Goal: Information Seeking & Learning: Learn about a topic

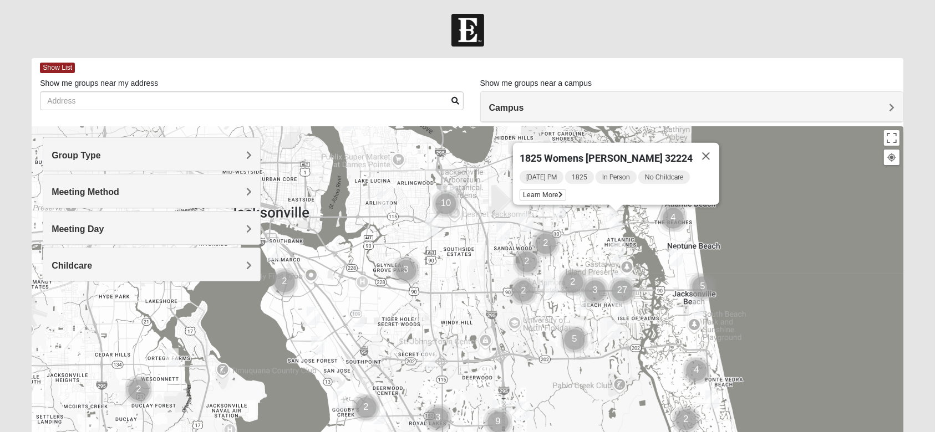
drag, startPoint x: 728, startPoint y: 313, endPoint x: 756, endPoint y: 218, distance: 98.8
click at [756, 218] on div "1825 Womens [PERSON_NAME] 32224 [DATE] PM 1825 In Person No Childcare Learn More" at bounding box center [468, 348] width 872 height 444
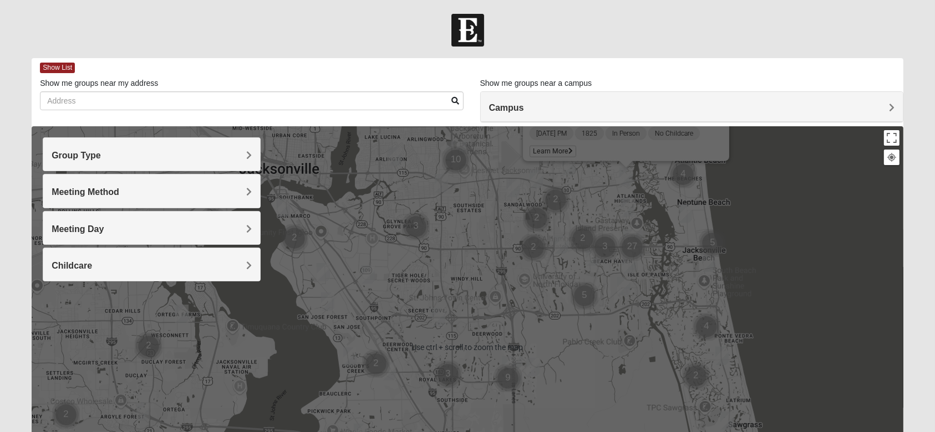
click at [781, 280] on div "1825 Womens [PERSON_NAME] 32224 [DATE] PM 1825 In Person No Childcare Learn More" at bounding box center [468, 348] width 872 height 444
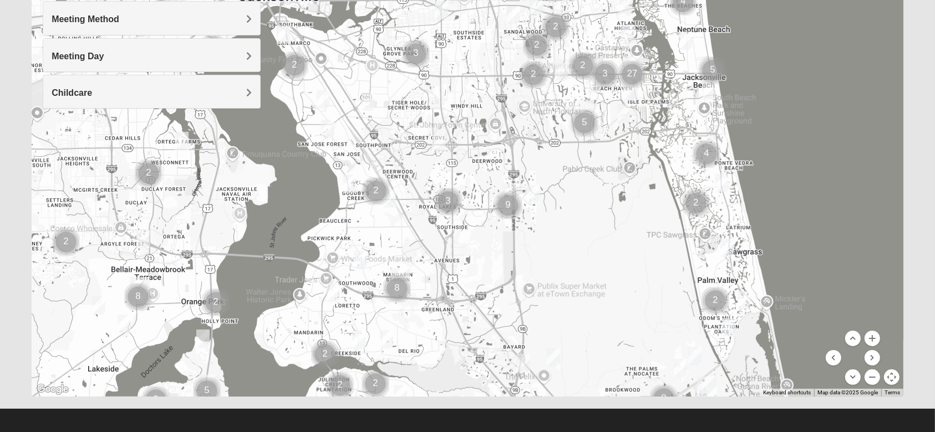
scroll to position [177, 0]
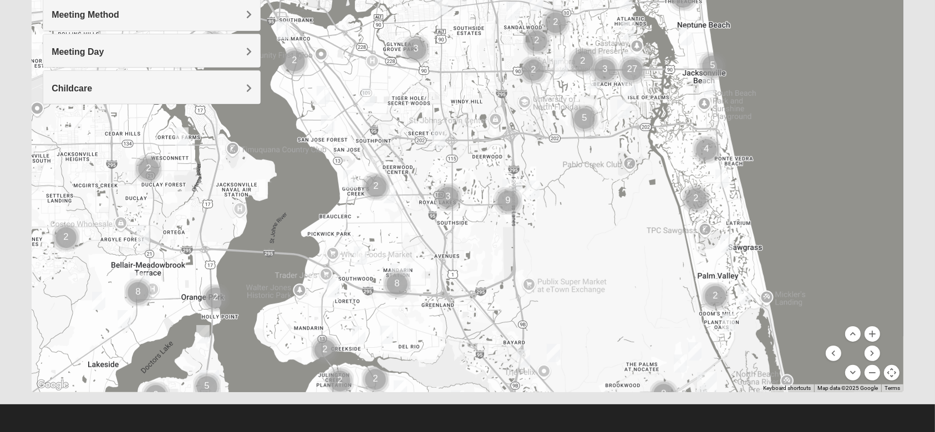
click at [878, 340] on menu at bounding box center [853, 354] width 54 height 54
click at [876, 335] on button "Zoom in" at bounding box center [872, 335] width 16 height 16
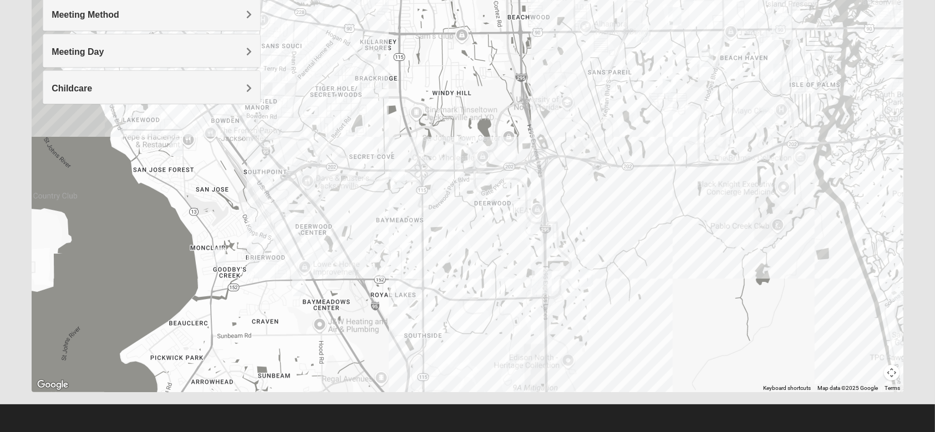
drag, startPoint x: 679, startPoint y: 177, endPoint x: 664, endPoint y: 240, distance: 63.7
click at [664, 240] on div "1825 Womens [PERSON_NAME] 32224 [DATE] PM 1825 In Person No Childcare Learn More" at bounding box center [468, 171] width 872 height 444
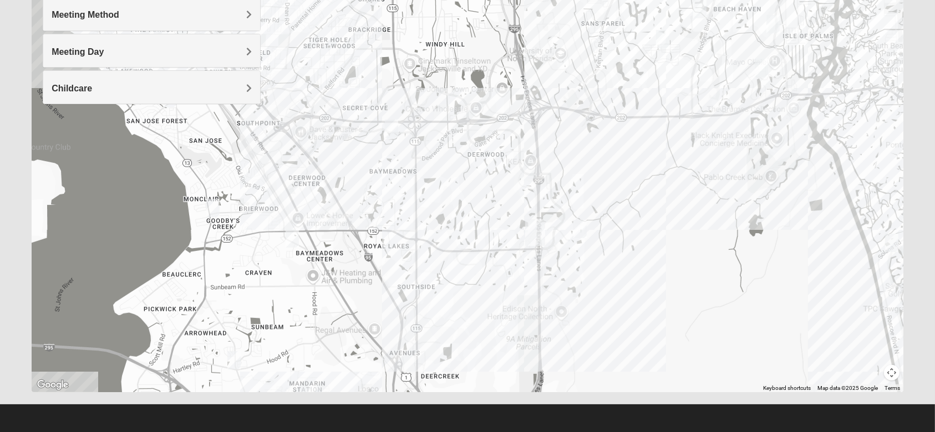
drag, startPoint x: 620, startPoint y: 233, endPoint x: 613, endPoint y: 182, distance: 51.6
click at [613, 182] on div "1825 Womens [PERSON_NAME] 32224 [DATE] PM 1825 In Person No Childcare Learn More" at bounding box center [468, 171] width 872 height 444
click at [891, 375] on button "Map camera controls" at bounding box center [892, 373] width 16 height 16
click at [875, 336] on button "Zoom in" at bounding box center [872, 335] width 16 height 16
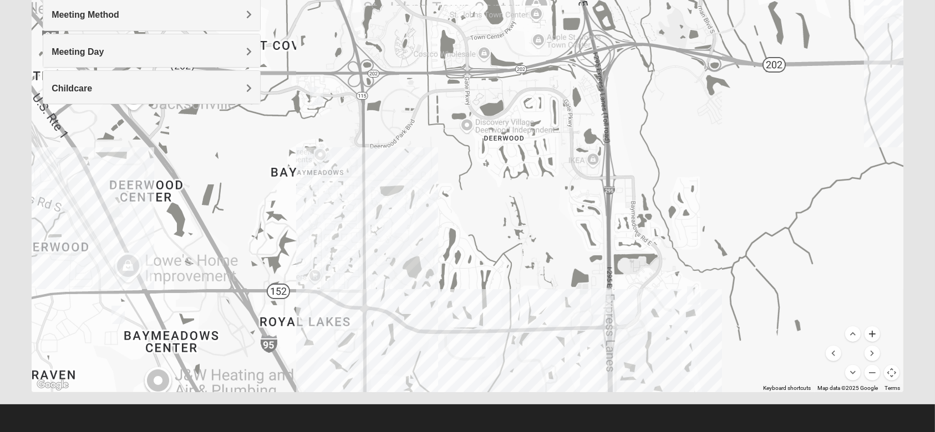
click at [875, 336] on button "Zoom in" at bounding box center [872, 335] width 16 height 16
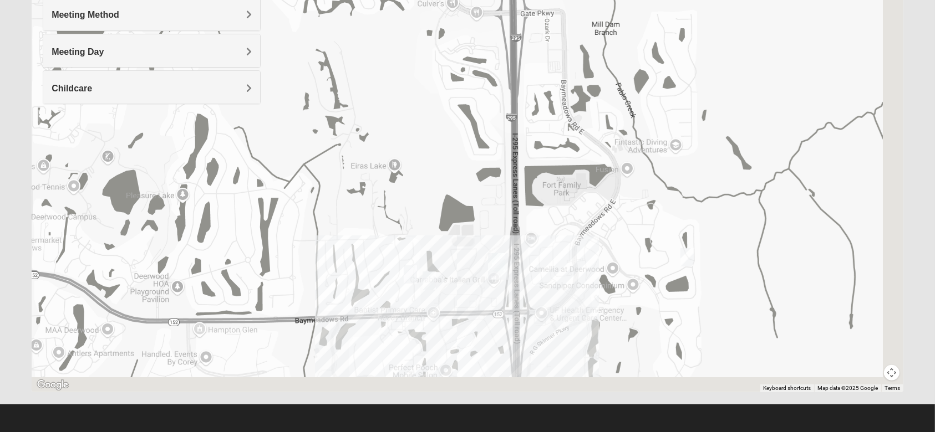
drag, startPoint x: 788, startPoint y: 241, endPoint x: 532, endPoint y: 31, distance: 331.3
click at [532, 31] on div "1825 Womens [PERSON_NAME] 32224 [DATE] PM 1825 In Person No Childcare Learn More" at bounding box center [468, 171] width 872 height 444
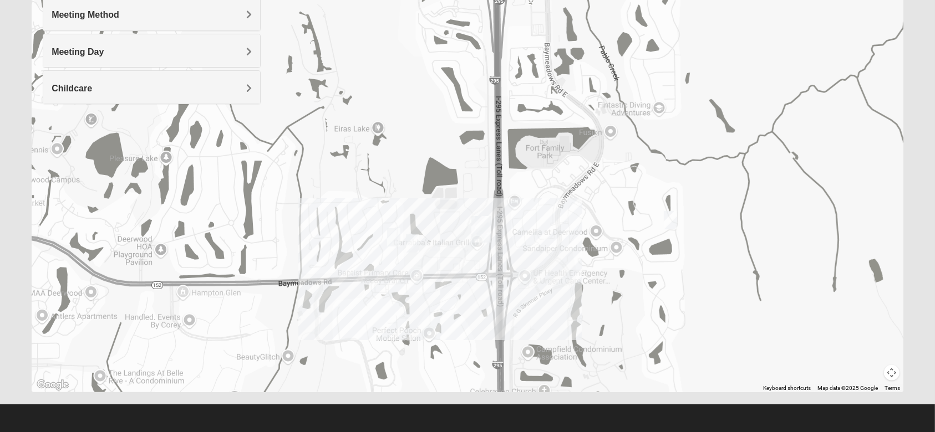
click at [468, 251] on div "1825 Womens [PERSON_NAME] 32224 [DATE] PM 1825 In Person No Childcare Learn More" at bounding box center [468, 171] width 872 height 444
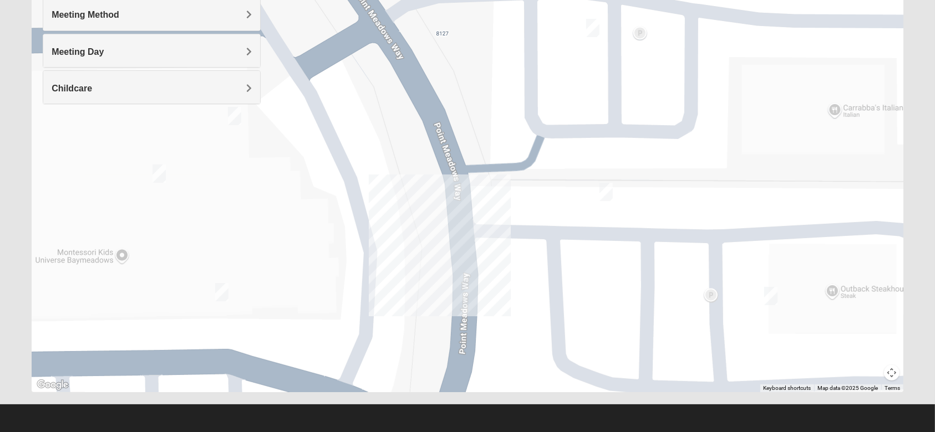
click at [610, 198] on img "On Campus Womens Bailey 32256" at bounding box center [606, 192] width 22 height 27
click at [607, 186] on img "On Campus Womens Bailey 32256" at bounding box center [606, 192] width 22 height 27
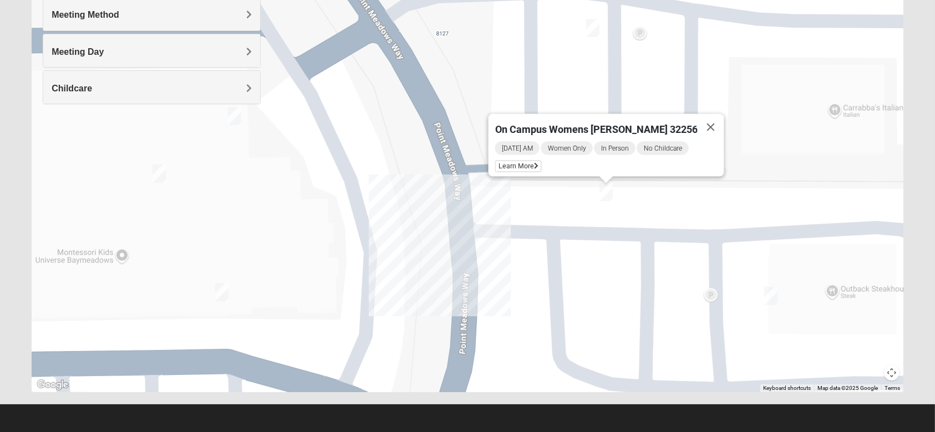
click at [894, 368] on button "Map camera controls" at bounding box center [892, 373] width 16 height 16
click at [879, 376] on menu at bounding box center [853, 354] width 54 height 54
click at [874, 376] on button "Zoom out" at bounding box center [872, 373] width 16 height 16
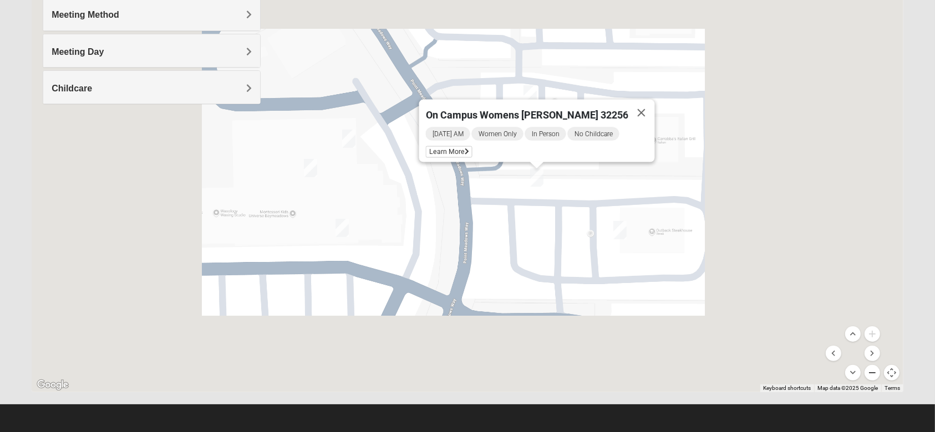
click at [874, 376] on button "Zoom out" at bounding box center [872, 373] width 16 height 16
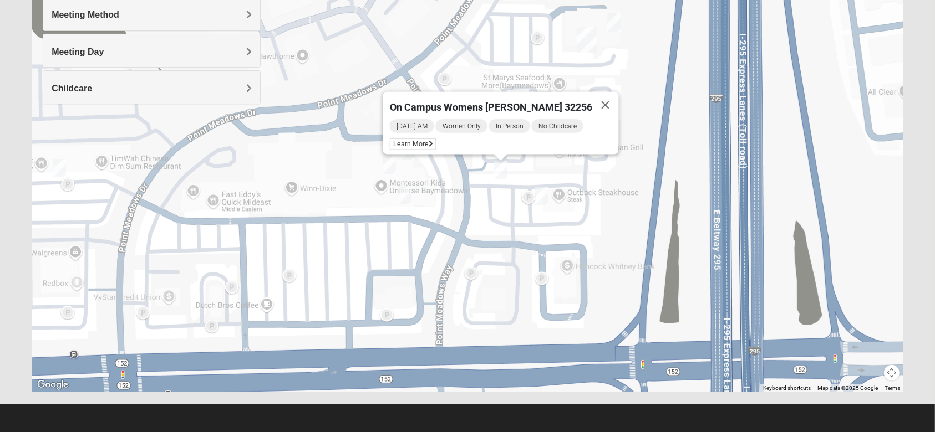
click at [542, 195] on img "Women's Discipleship, Baymeadows" at bounding box center [542, 195] width 22 height 27
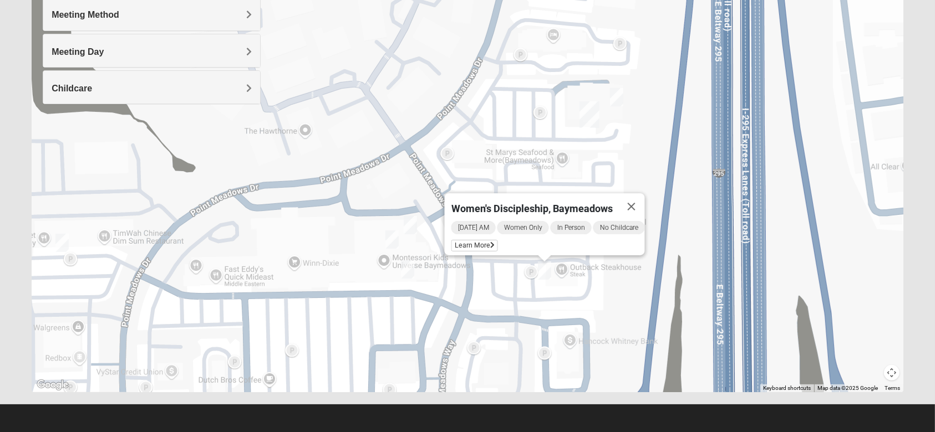
drag, startPoint x: 544, startPoint y: 230, endPoint x: 575, endPoint y: 273, distance: 53.7
click at [549, 313] on div "Women's Discipleship, Baymeadows [DATE] AM Women Only In Person No Childcare Le…" at bounding box center [468, 171] width 872 height 444
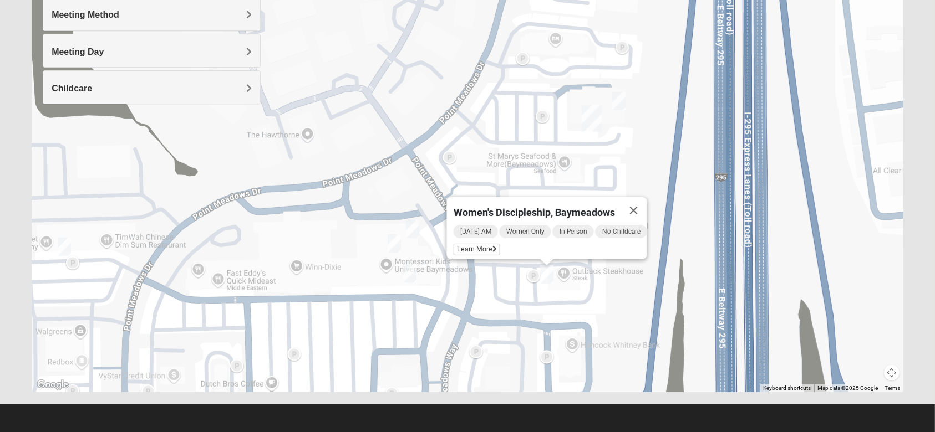
click at [639, 169] on div "Women's Discipleship, Baymeadows [DATE] AM Women Only In Person No Childcare Le…" at bounding box center [468, 171] width 872 height 444
click at [624, 108] on img "On Campus Mixed Shaw 32256" at bounding box center [619, 101] width 22 height 27
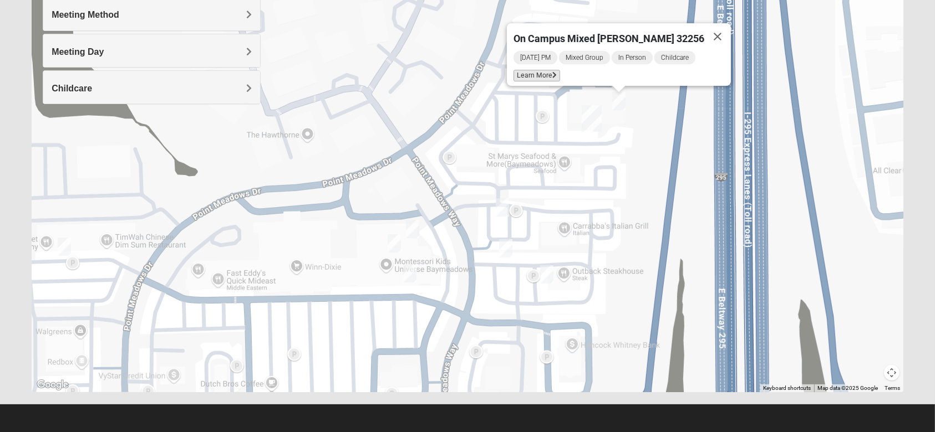
click at [559, 70] on span "Learn More" at bounding box center [536, 76] width 47 height 12
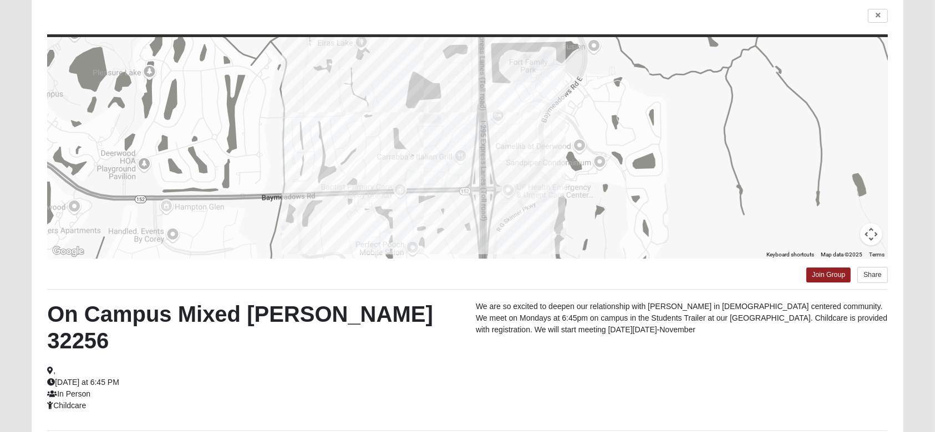
scroll to position [0, 0]
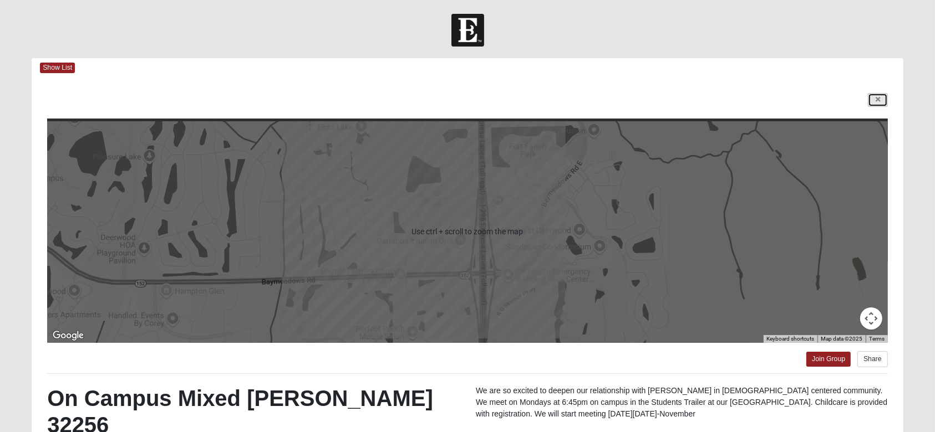
click at [869, 99] on link at bounding box center [878, 100] width 20 height 14
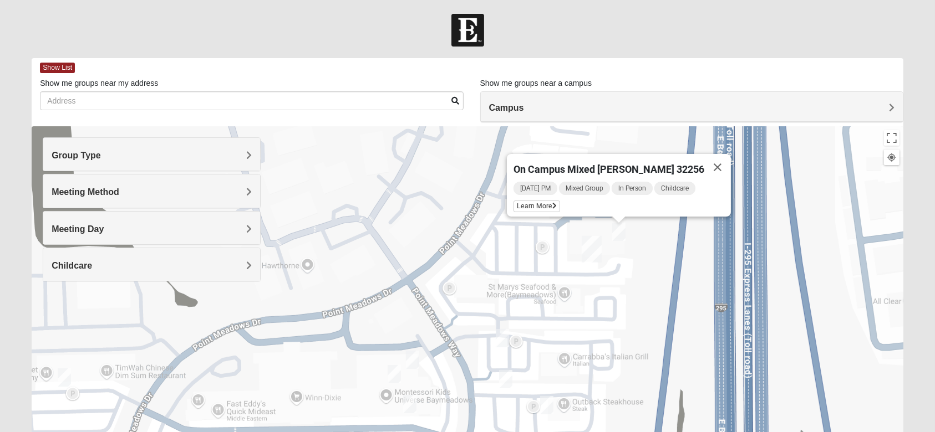
drag, startPoint x: 670, startPoint y: 358, endPoint x: 639, endPoint y: 289, distance: 75.2
click at [661, 283] on div "On Campus Mixed [PERSON_NAME] 32256 [DATE] PM Mixed Group In Person Childcare L…" at bounding box center [468, 348] width 872 height 444
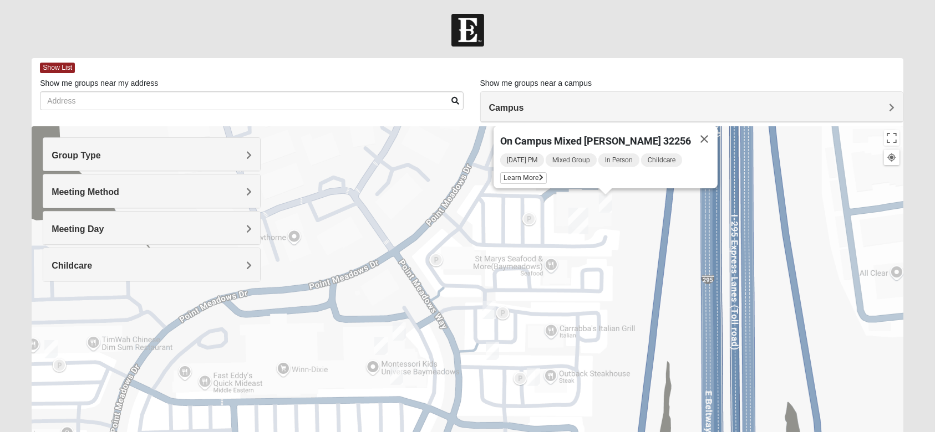
click at [396, 371] on img "On Campus Mixed Klusmeyer (Baymeadows Campus)" at bounding box center [396, 376] width 22 height 27
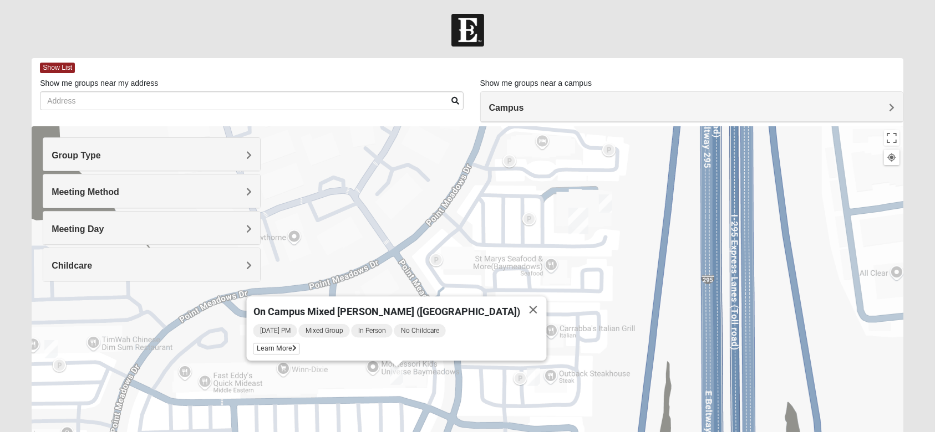
click at [639, 286] on div "On Campus Mixed [PERSON_NAME] ([GEOGRAPHIC_DATA]) [DATE] PM Mixed Group In Pers…" at bounding box center [468, 348] width 872 height 444
click at [298, 348] on span "Learn More" at bounding box center [276, 349] width 47 height 12
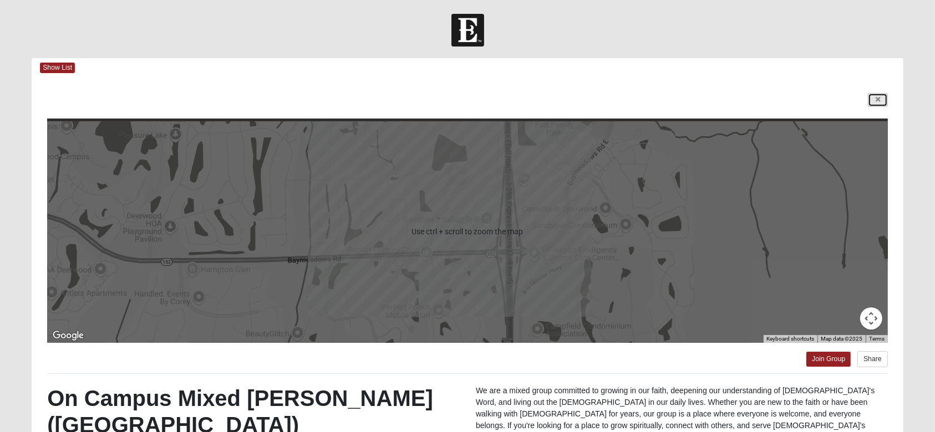
click at [875, 102] on icon at bounding box center [877, 99] width 4 height 7
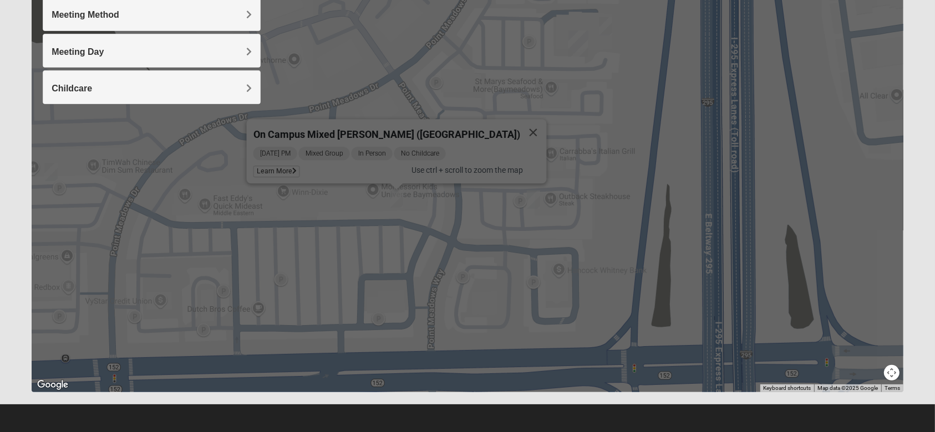
scroll to position [177, 0]
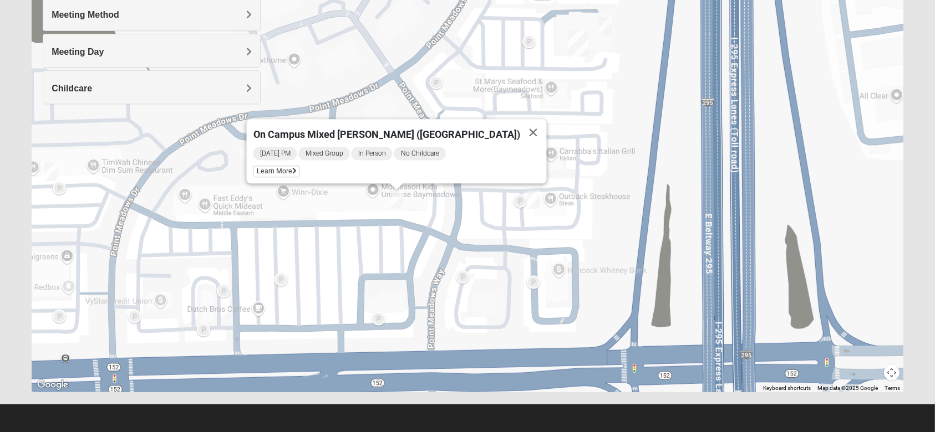
click at [890, 374] on button "Map camera controls" at bounding box center [892, 373] width 16 height 16
click at [869, 370] on button "Zoom out" at bounding box center [872, 373] width 16 height 16
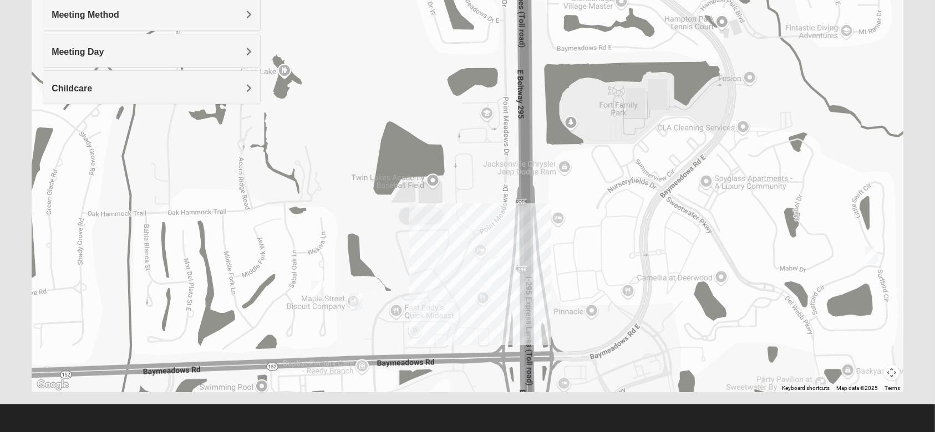
drag, startPoint x: 536, startPoint y: 217, endPoint x: 528, endPoint y: 337, distance: 120.0
click at [528, 337] on div at bounding box center [468, 171] width 872 height 444
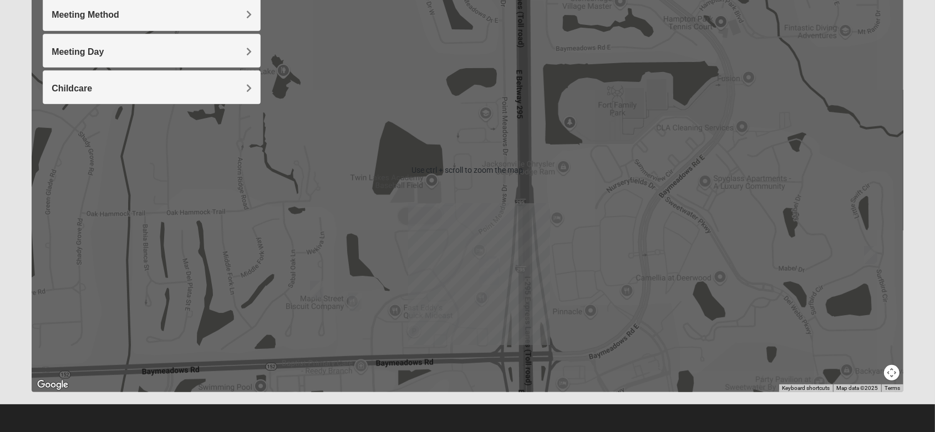
click at [885, 369] on button "Map camera controls" at bounding box center [892, 373] width 16 height 16
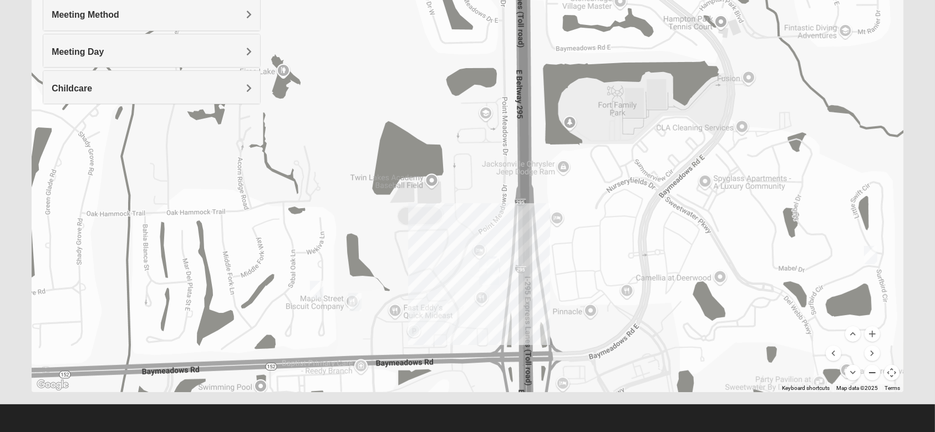
click at [869, 370] on button "Zoom out" at bounding box center [872, 373] width 16 height 16
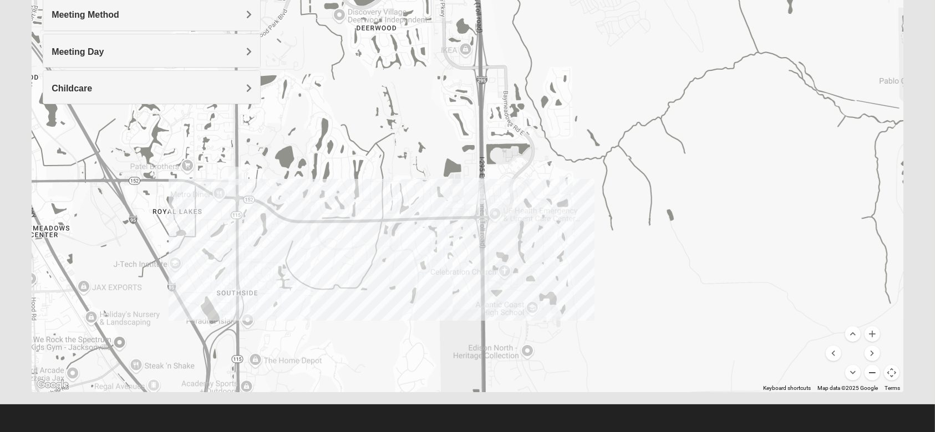
click at [869, 371] on button "Zoom out" at bounding box center [872, 373] width 16 height 16
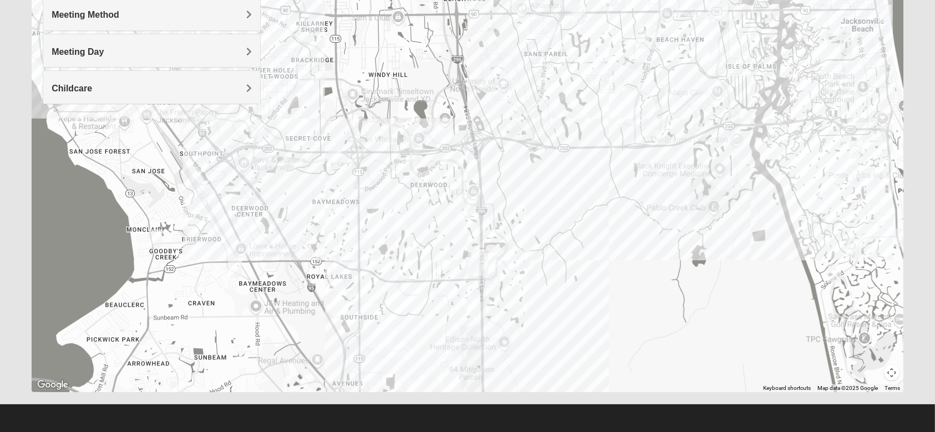
drag, startPoint x: 421, startPoint y: 144, endPoint x: 428, endPoint y: 231, distance: 87.3
click at [428, 231] on div at bounding box center [468, 171] width 872 height 444
click at [115, 50] on h4 "Meeting Day" at bounding box center [152, 52] width 200 height 11
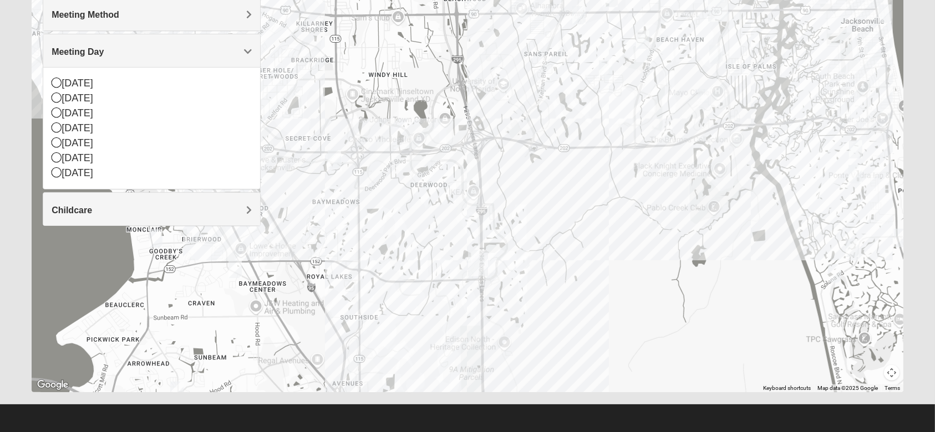
click at [115, 50] on h4 "Meeting Day" at bounding box center [152, 52] width 200 height 11
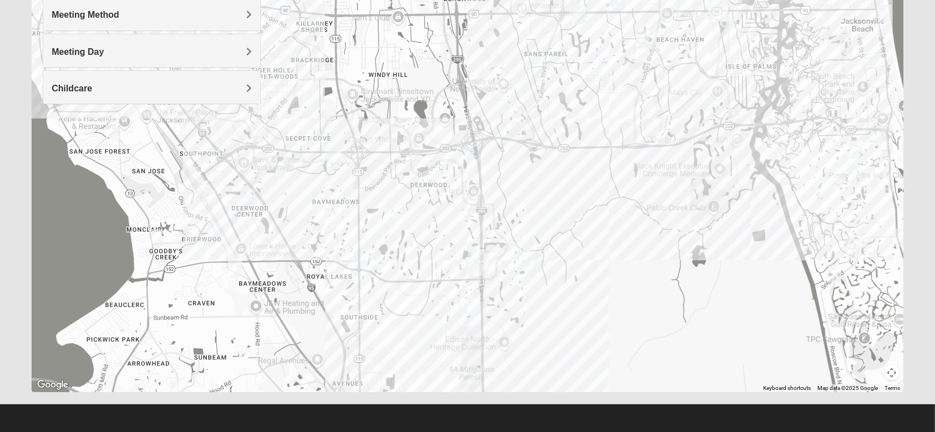
click at [102, 18] on span "Meeting Method" at bounding box center [86, 14] width 68 height 9
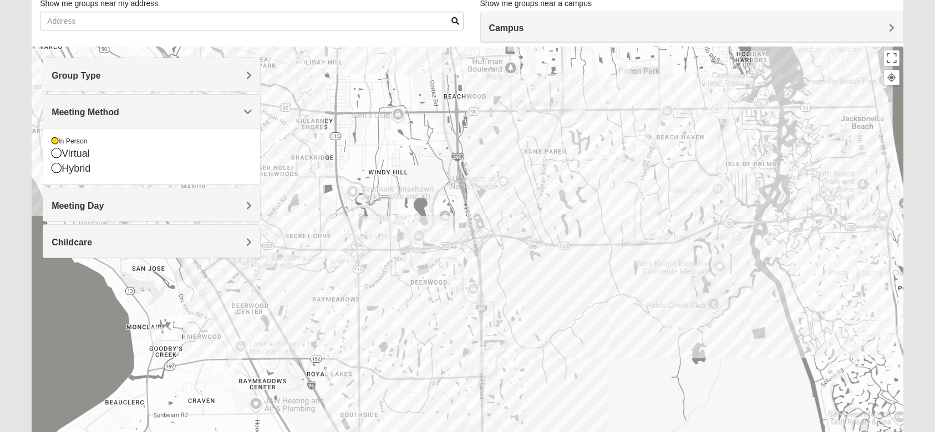
scroll to position [79, 0]
click at [110, 79] on h4 "Group Type" at bounding box center [152, 76] width 200 height 11
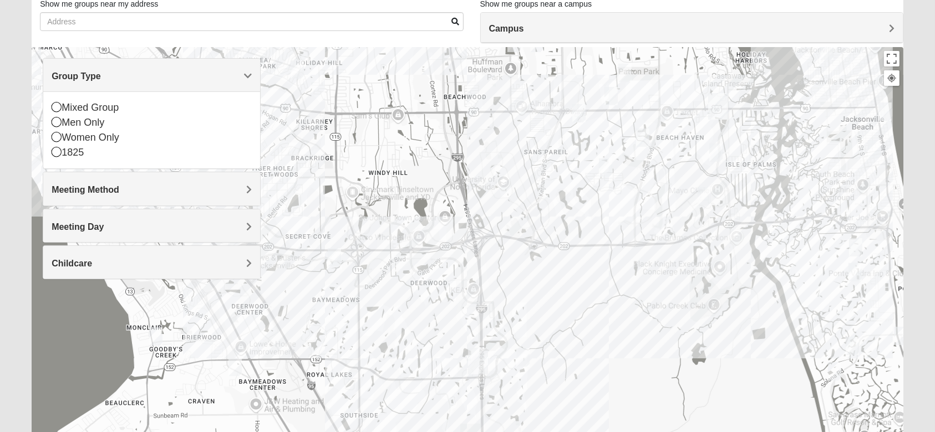
click at [131, 218] on div "Meeting Day" at bounding box center [151, 226] width 217 height 33
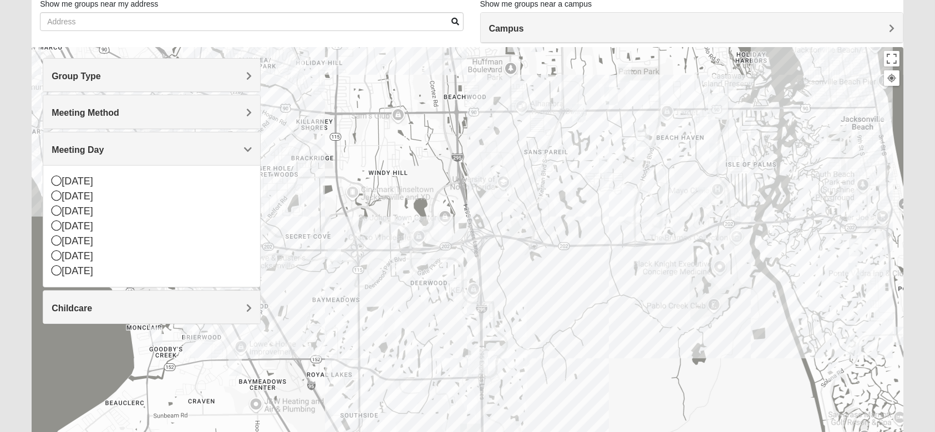
click at [626, 203] on div at bounding box center [468, 269] width 872 height 444
click at [620, 197] on div at bounding box center [468, 269] width 872 height 444
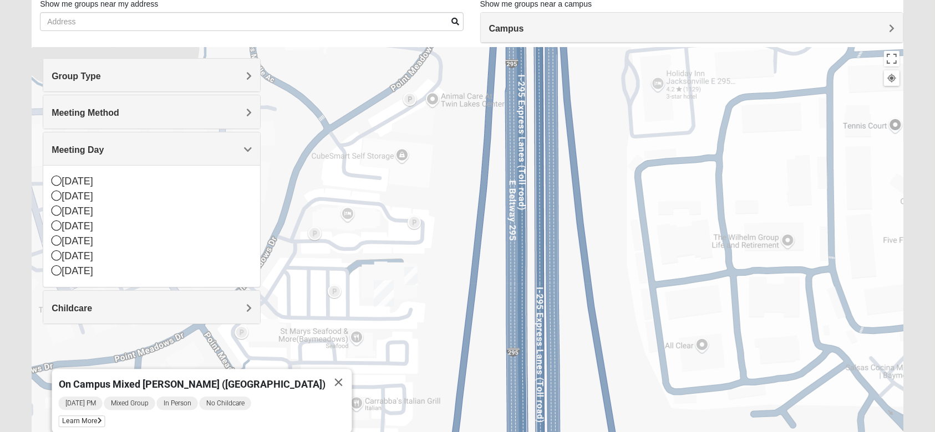
click at [412, 282] on img "On Campus Mixed Shaw 32256" at bounding box center [411, 276] width 22 height 27
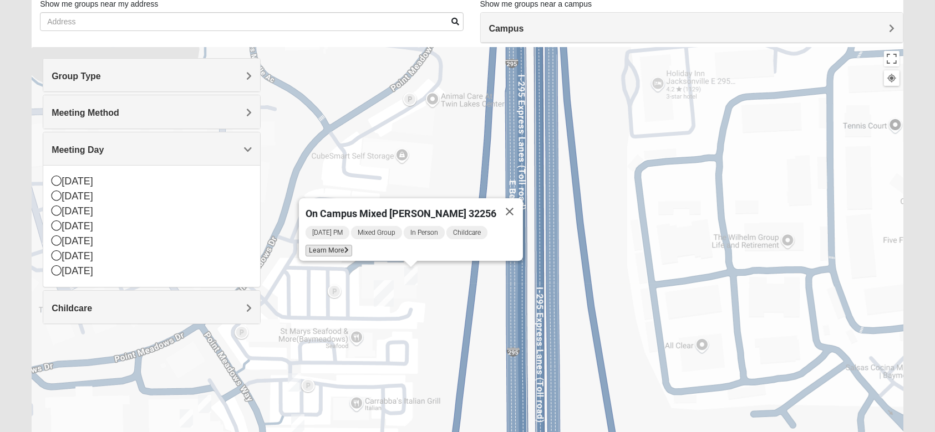
click at [346, 251] on span "Learn More" at bounding box center [328, 251] width 47 height 12
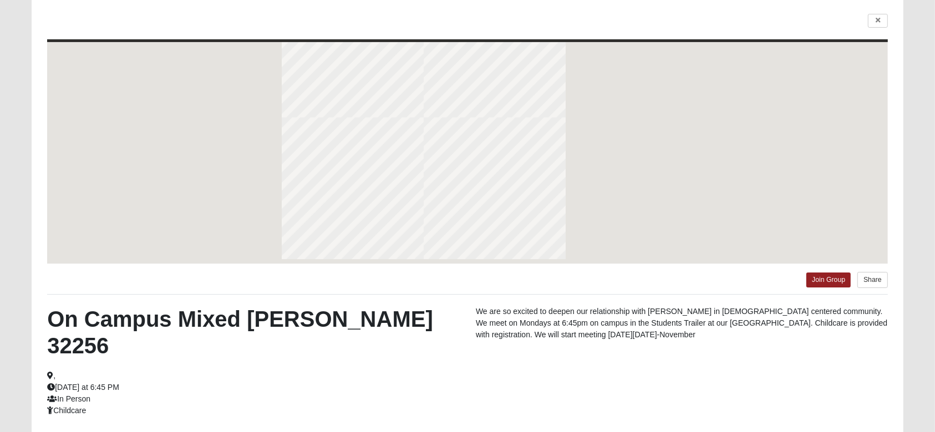
scroll to position [30, 0]
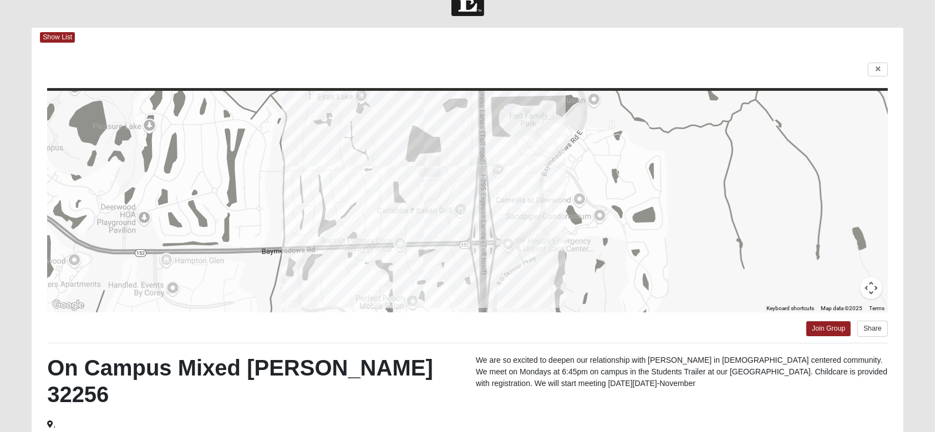
click at [44, 13] on div at bounding box center [467, -1] width 935 height 33
click at [872, 72] on link at bounding box center [878, 70] width 20 height 14
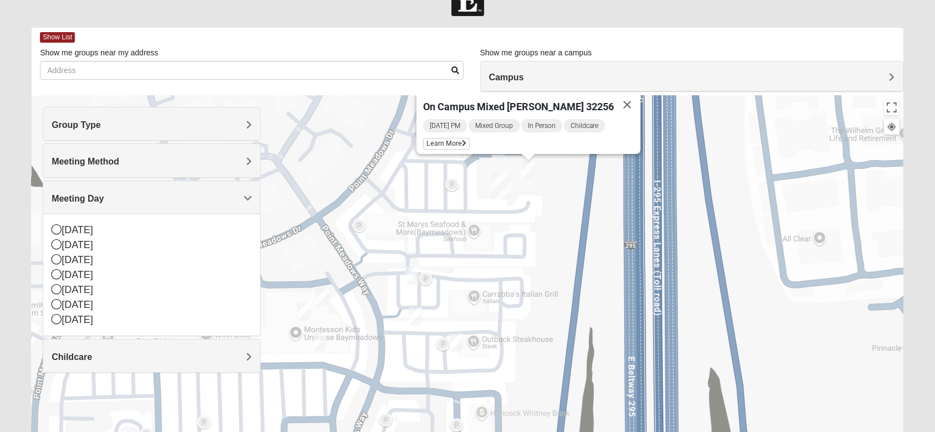
drag, startPoint x: 511, startPoint y: 359, endPoint x: 620, endPoint y: 210, distance: 184.1
click at [620, 210] on div "On Campus Mixed [PERSON_NAME] 32256 [DATE] PM Mixed Group In Person Childcare L…" at bounding box center [468, 318] width 872 height 444
click at [410, 325] on img "On Campus Womens Bailey 32256" at bounding box center [415, 316] width 22 height 27
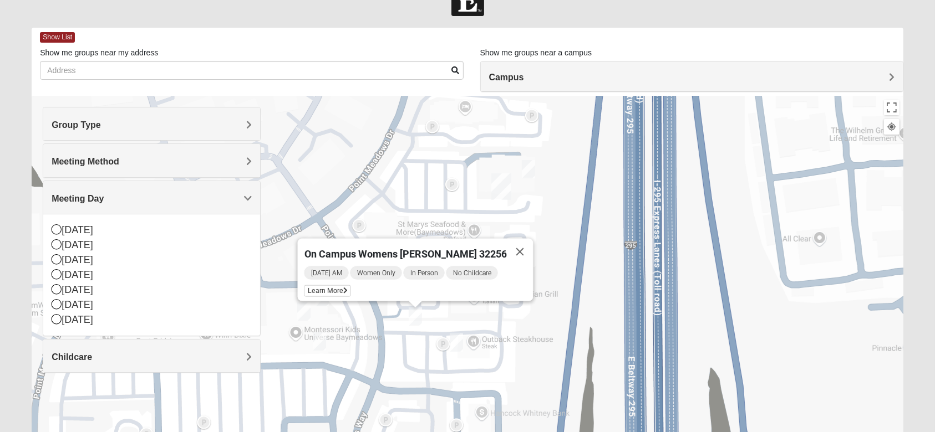
click at [455, 342] on img "Women's Discipleship, Baymeadows" at bounding box center [456, 342] width 22 height 27
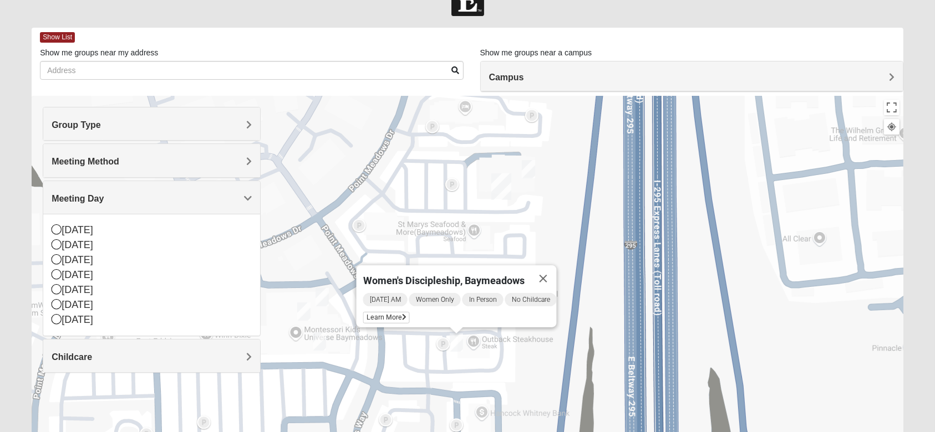
click at [111, 120] on h4 "Group Type" at bounding box center [152, 125] width 200 height 11
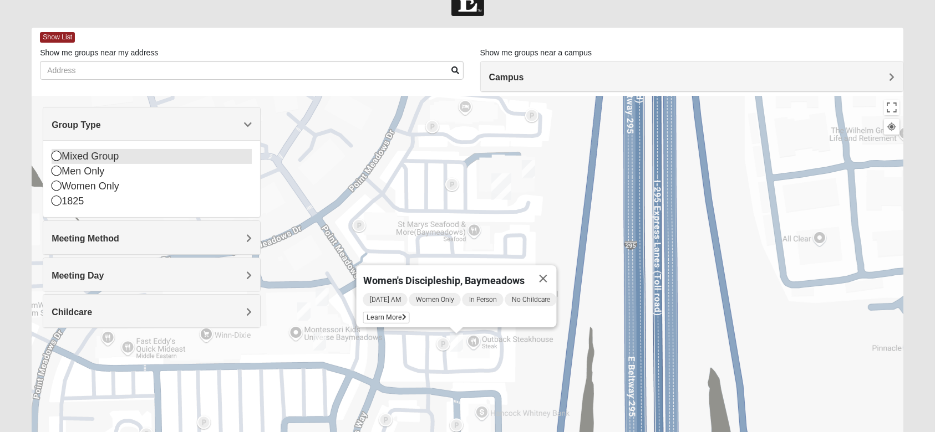
click at [88, 157] on div "Mixed Group" at bounding box center [152, 156] width 200 height 15
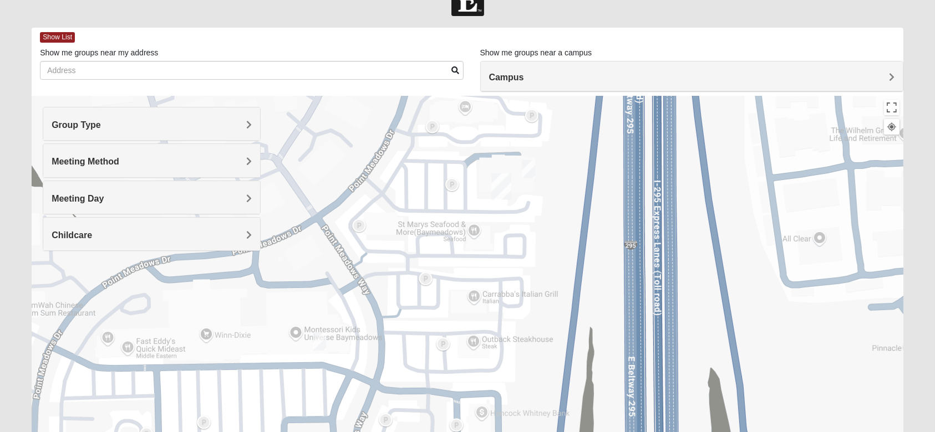
click at [80, 132] on div "Group Type" at bounding box center [151, 124] width 217 height 33
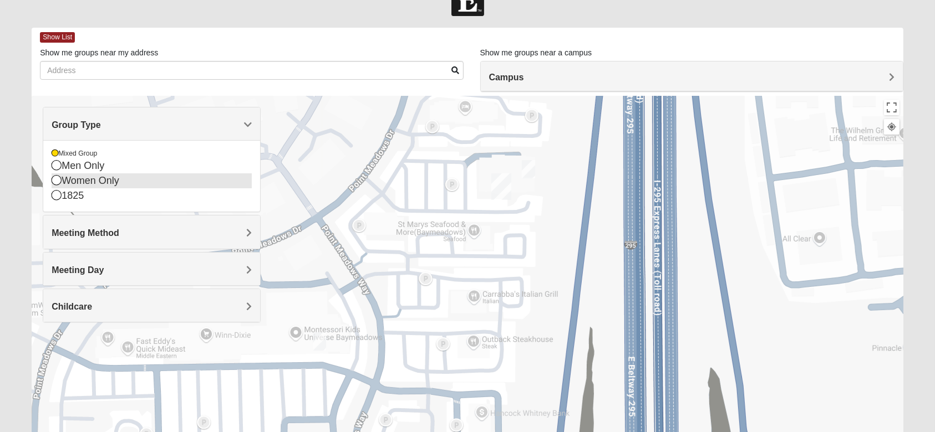
click at [52, 180] on icon at bounding box center [57, 180] width 10 height 10
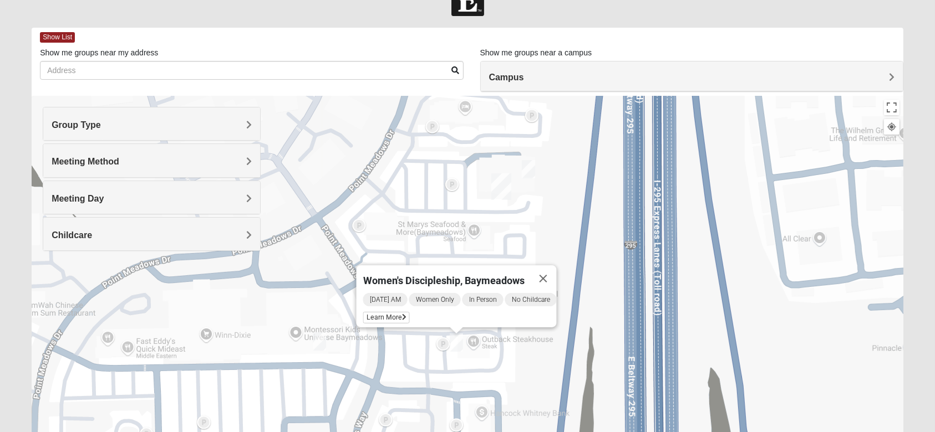
click at [318, 340] on img "On Campus Mixed Klusmeyer (Baymeadows Campus)" at bounding box center [319, 341] width 22 height 27
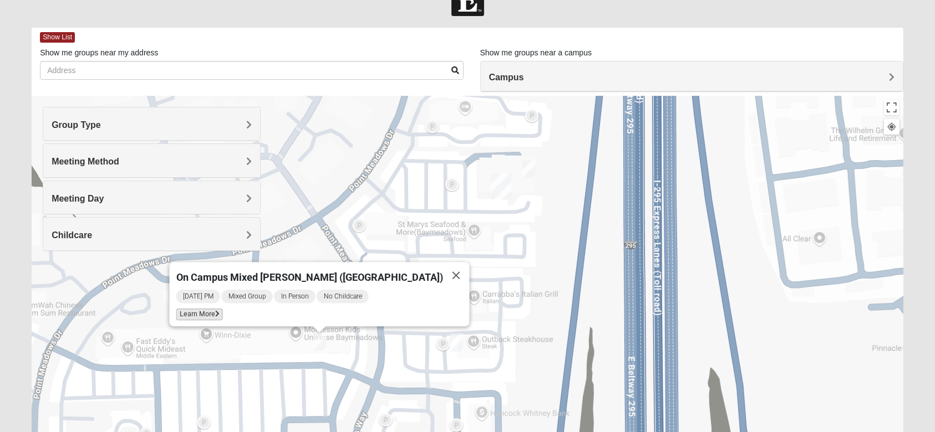
click at [220, 311] on icon at bounding box center [217, 314] width 4 height 7
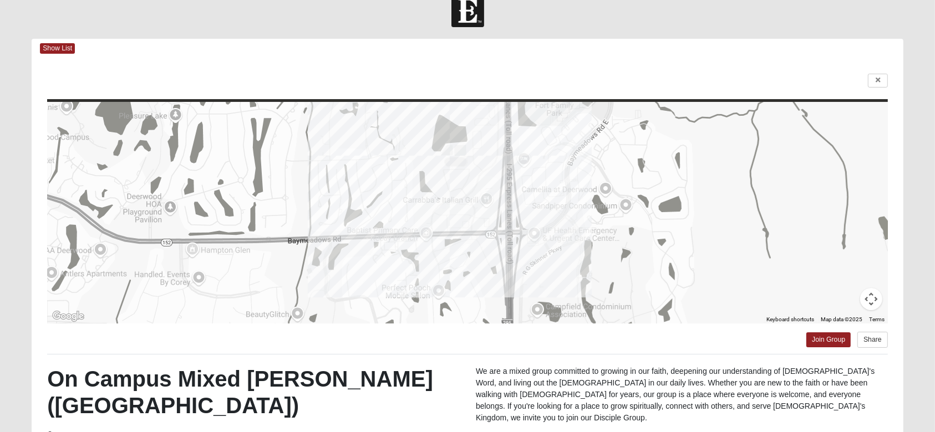
scroll to position [0, 0]
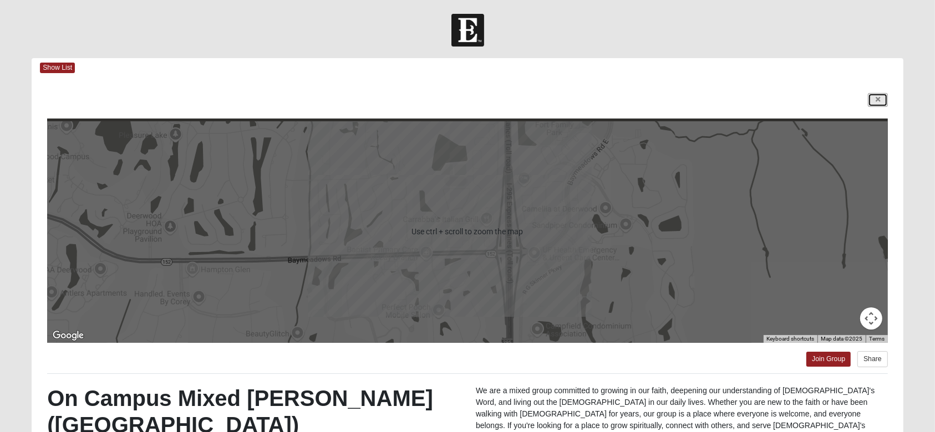
click at [873, 102] on link at bounding box center [878, 100] width 20 height 14
